Goal: Find specific page/section: Find specific page/section

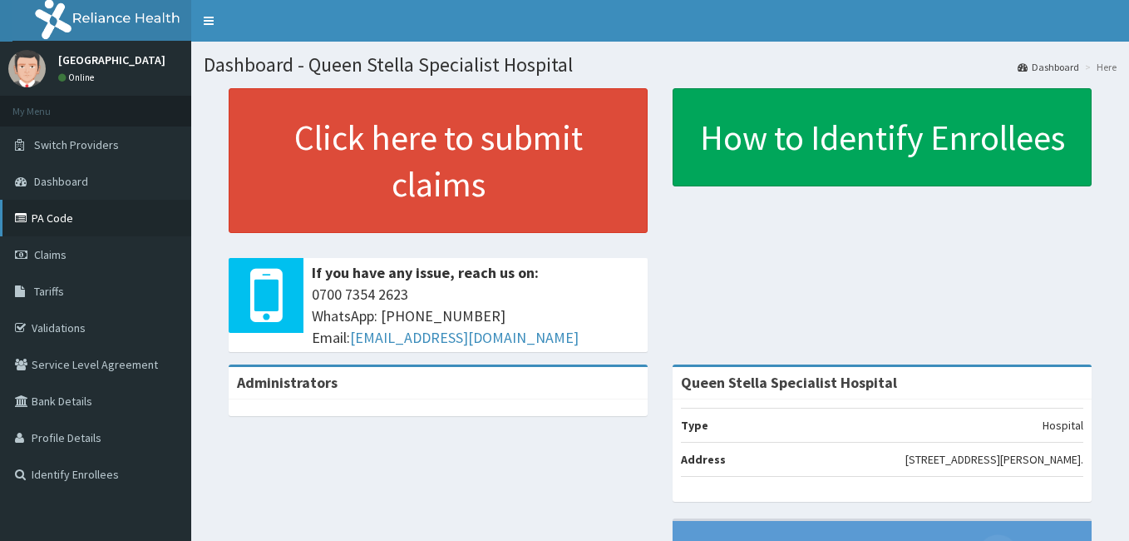
click at [39, 219] on link "PA Code" at bounding box center [95, 218] width 191 height 37
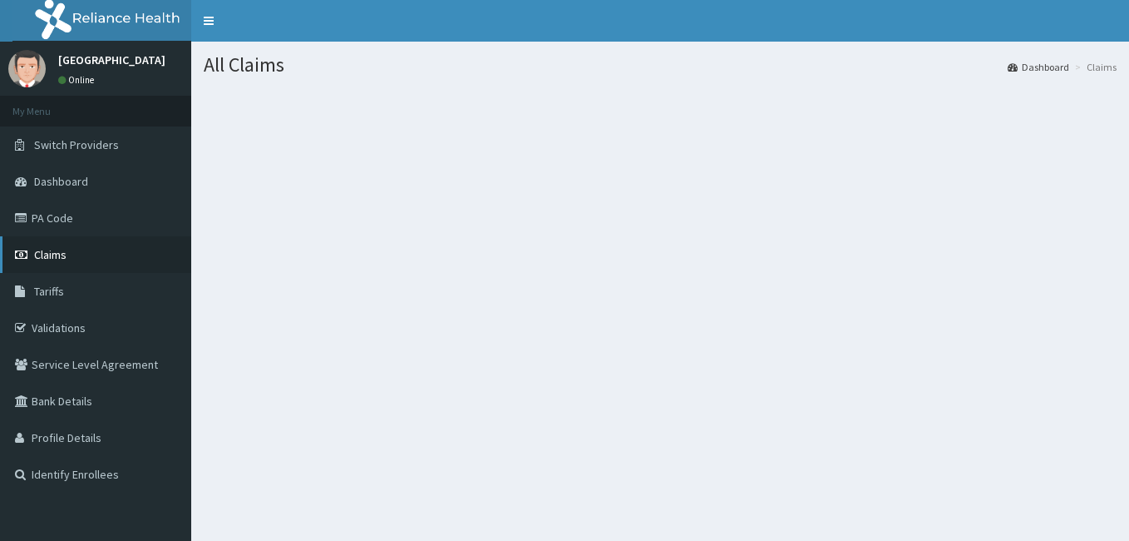
click at [50, 250] on span "Claims" at bounding box center [50, 254] width 32 height 15
click at [66, 244] on link "Claims" at bounding box center [95, 254] width 191 height 37
